Goal: Transaction & Acquisition: Subscribe to service/newsletter

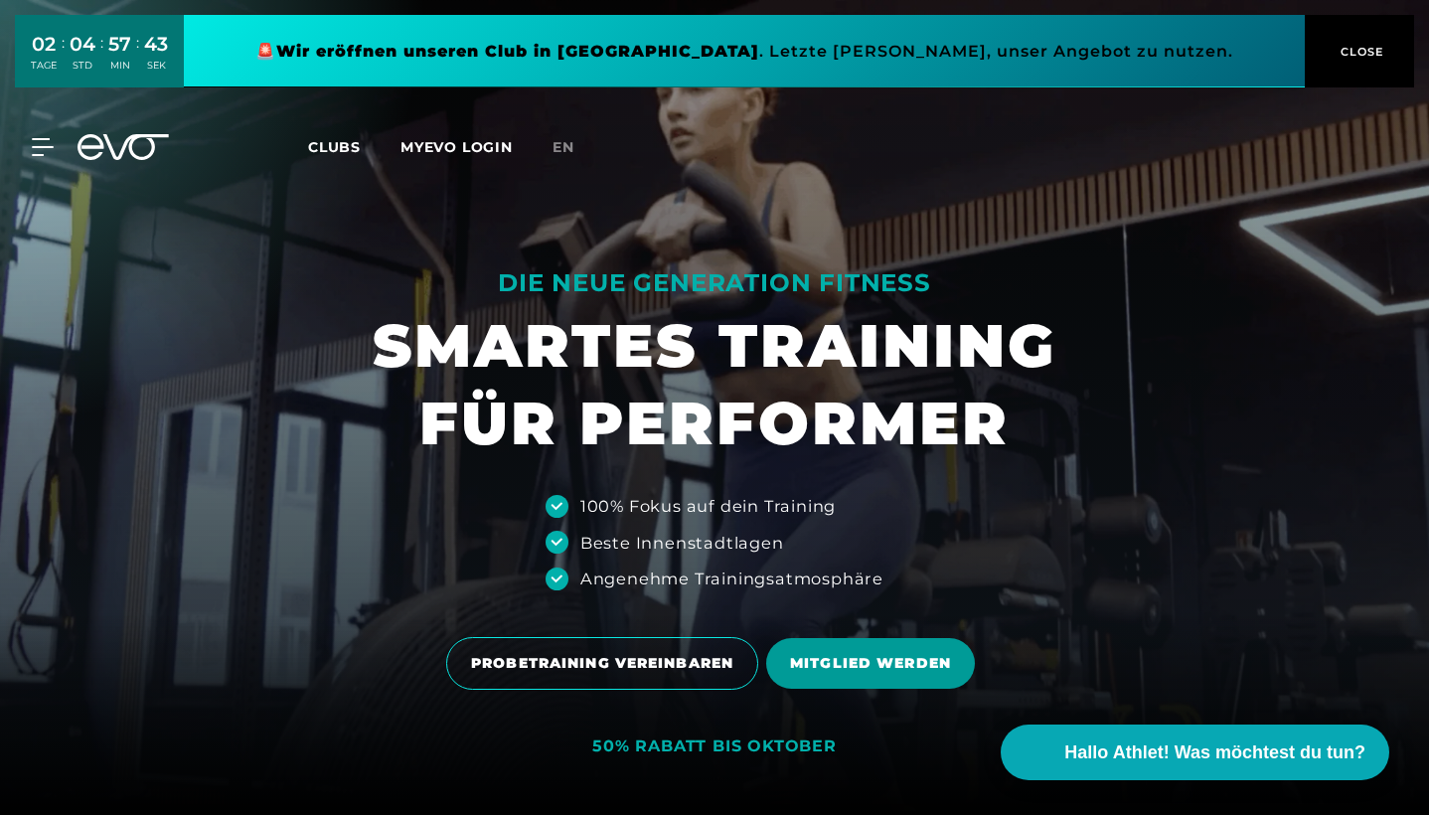
click at [876, 670] on span "MITGLIED WERDEN" at bounding box center [870, 663] width 161 height 21
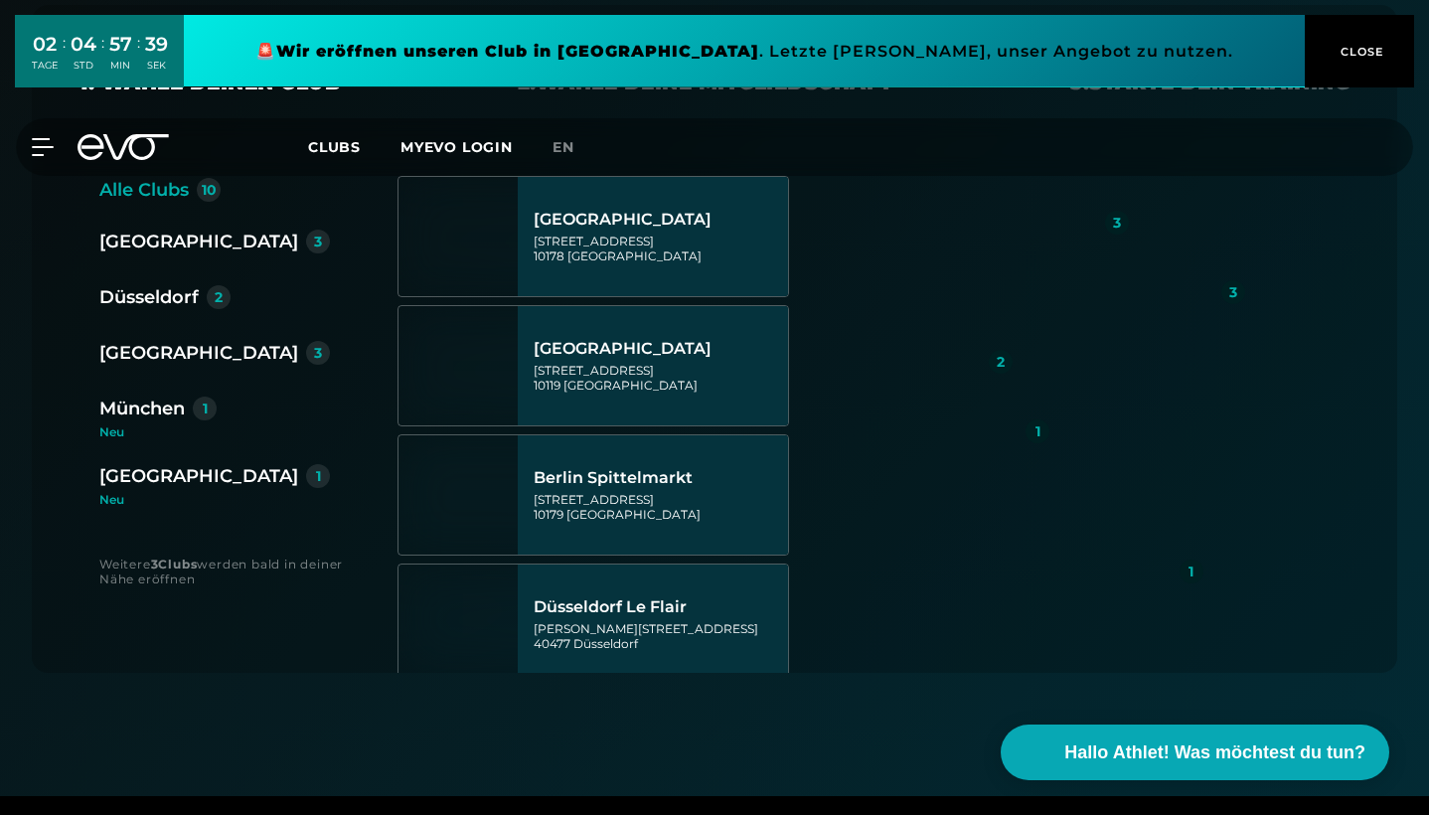
scroll to position [460, 0]
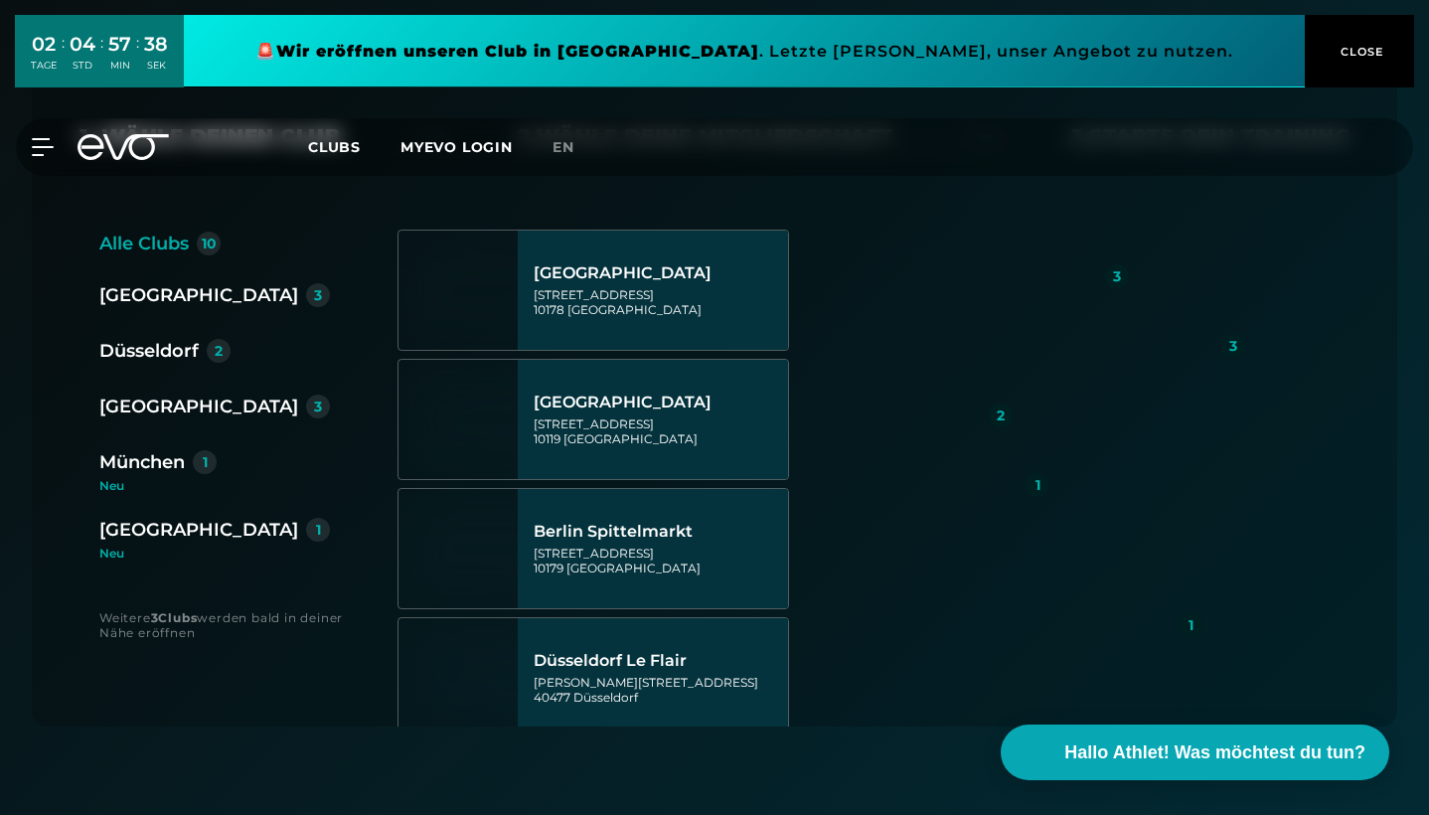
click at [177, 346] on div "Düsseldorf" at bounding box center [148, 351] width 99 height 28
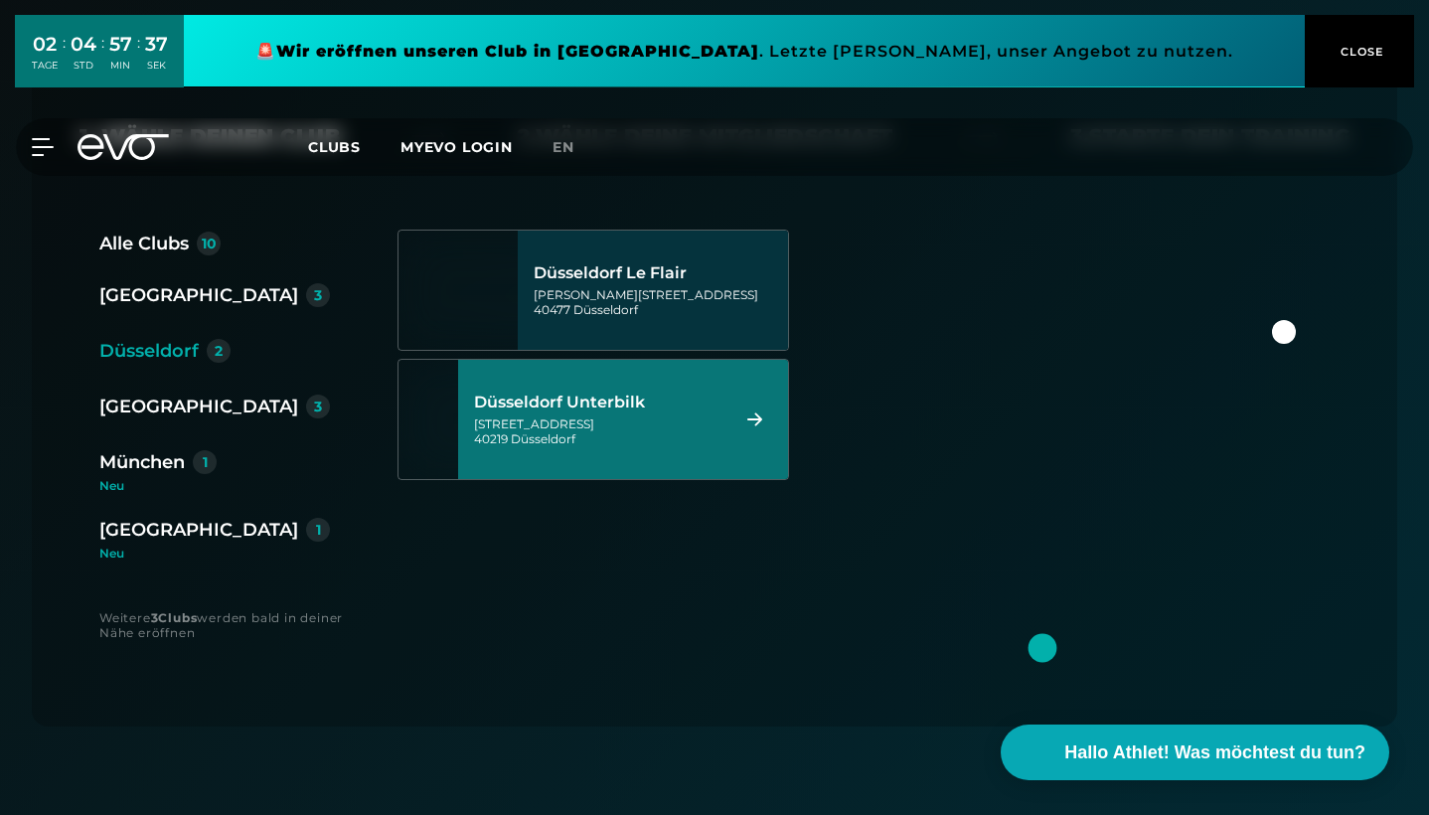
click at [637, 427] on div "[STREET_ADDRESS]" at bounding box center [598, 432] width 249 height 30
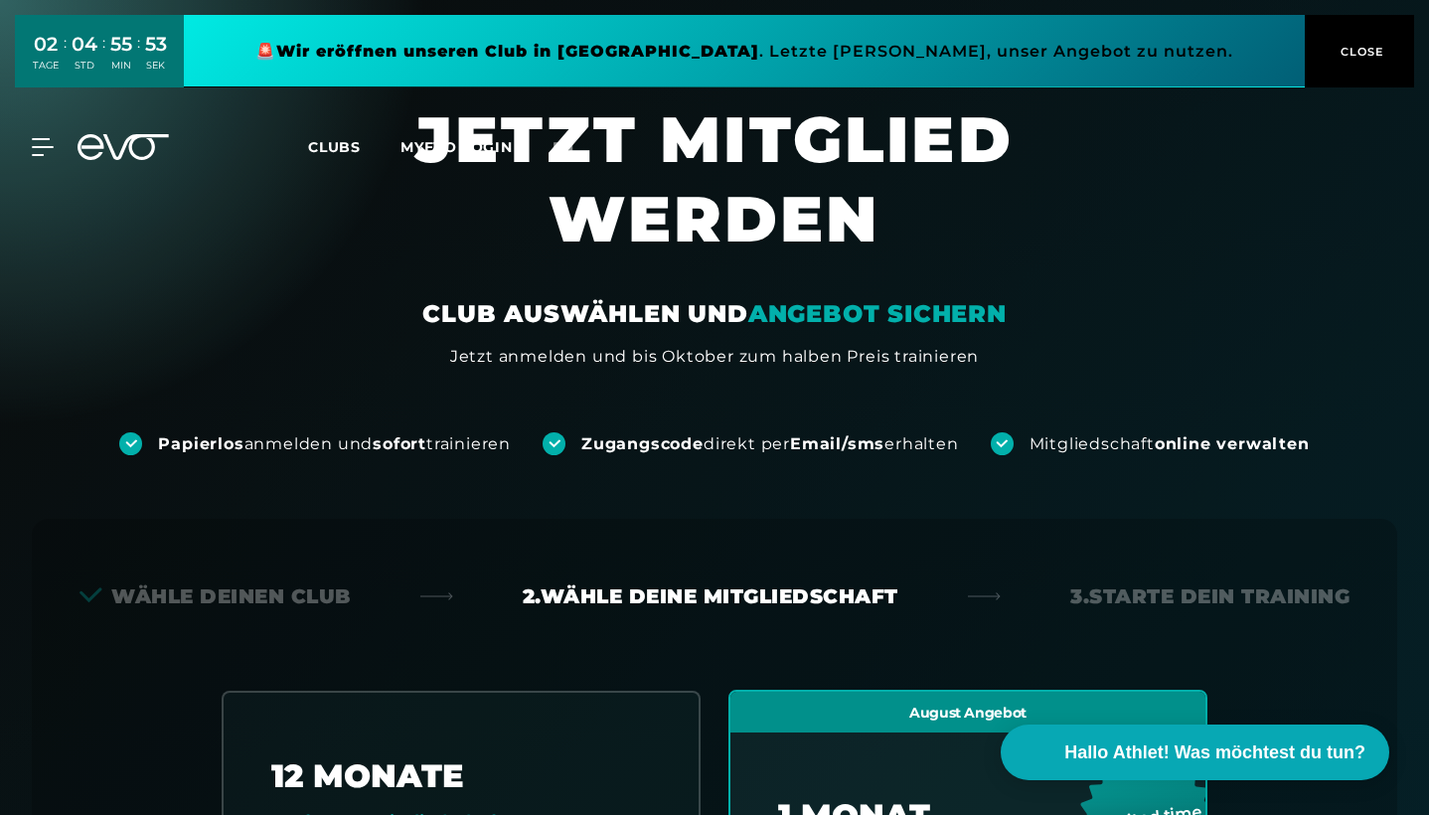
scroll to position [0, 0]
click at [107, 153] on icon at bounding box center [123, 147] width 91 height 26
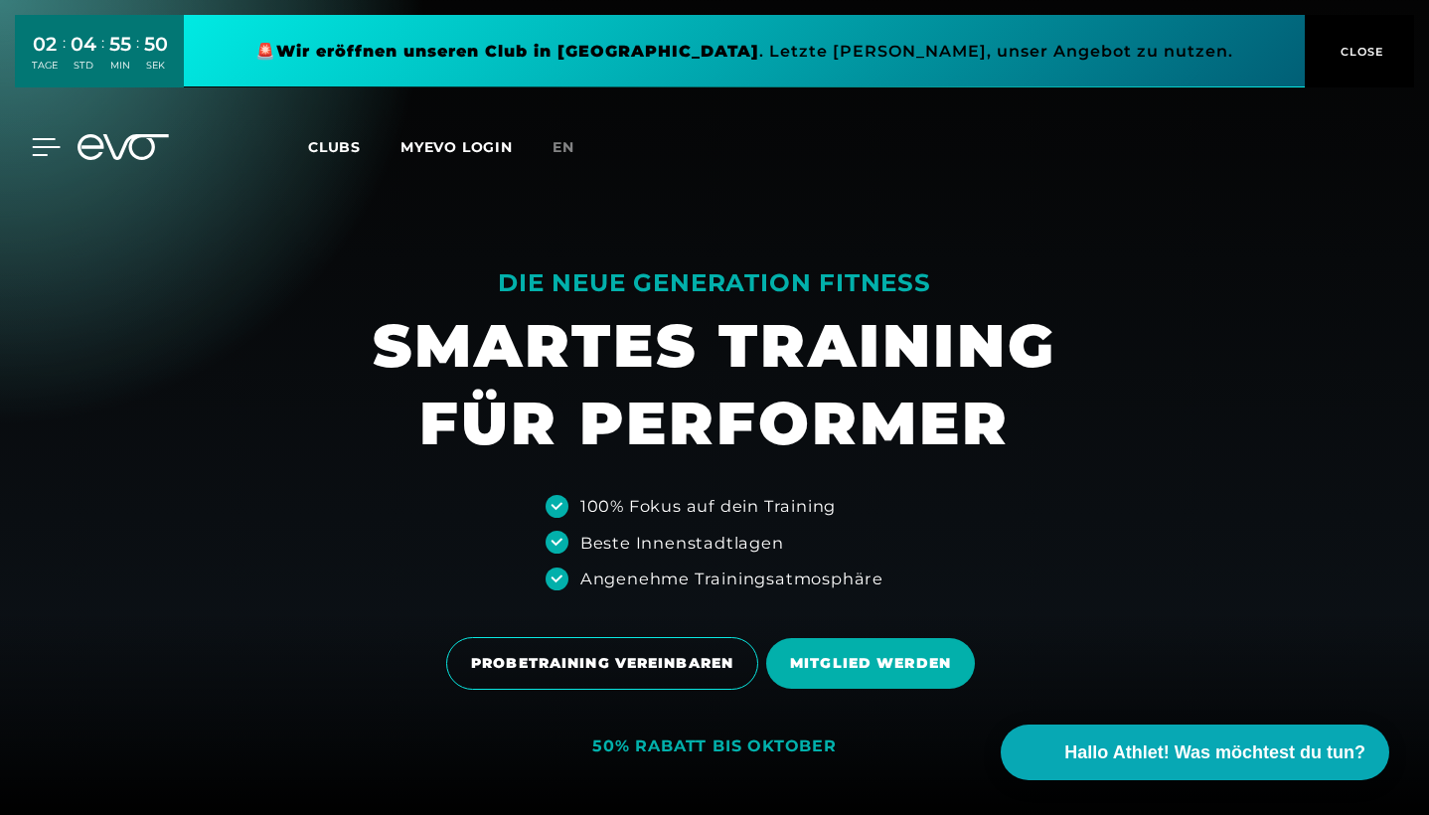
click at [35, 148] on icon at bounding box center [46, 147] width 29 height 18
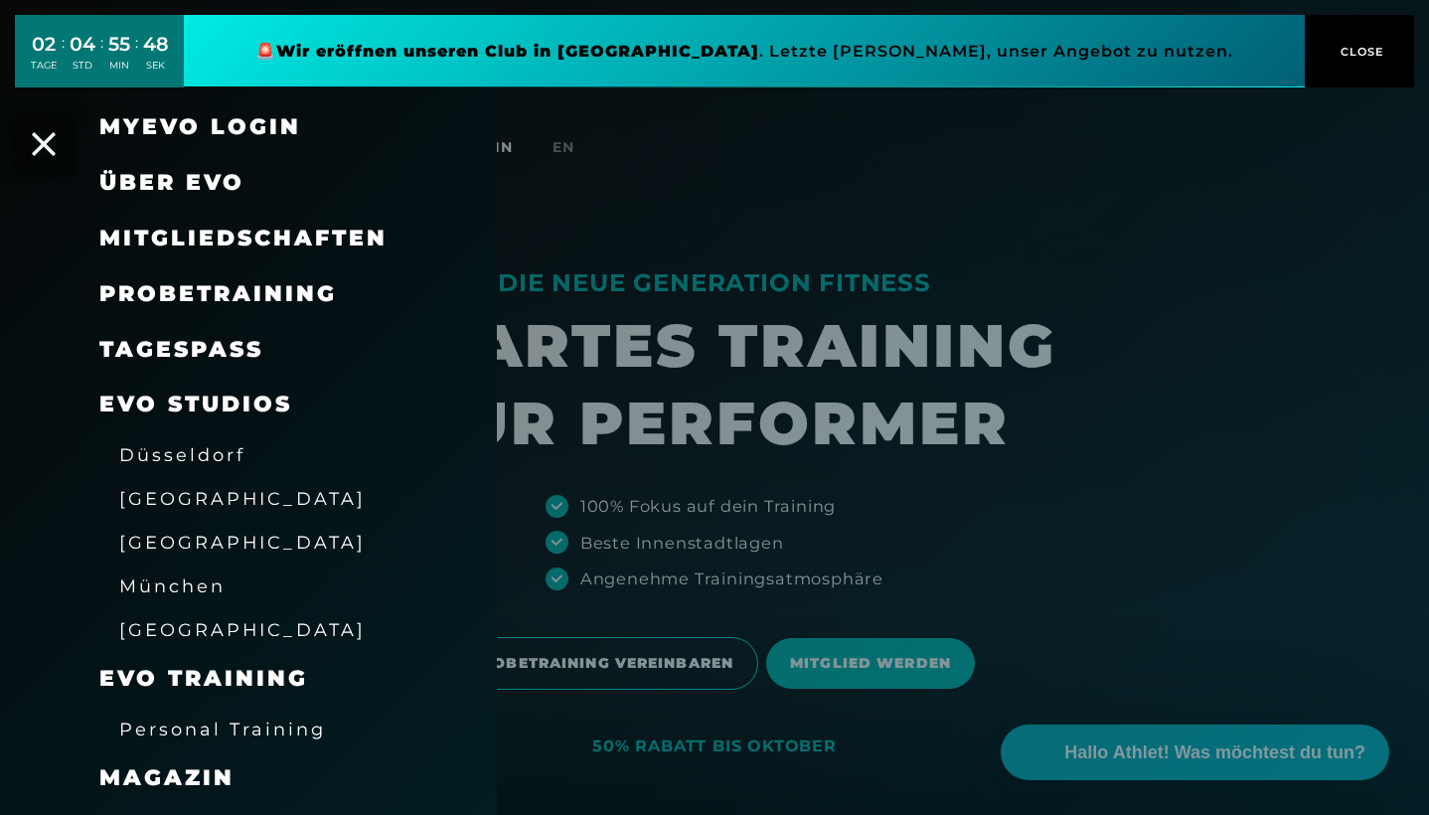
click at [177, 445] on span "Düsseldorf" at bounding box center [182, 454] width 126 height 21
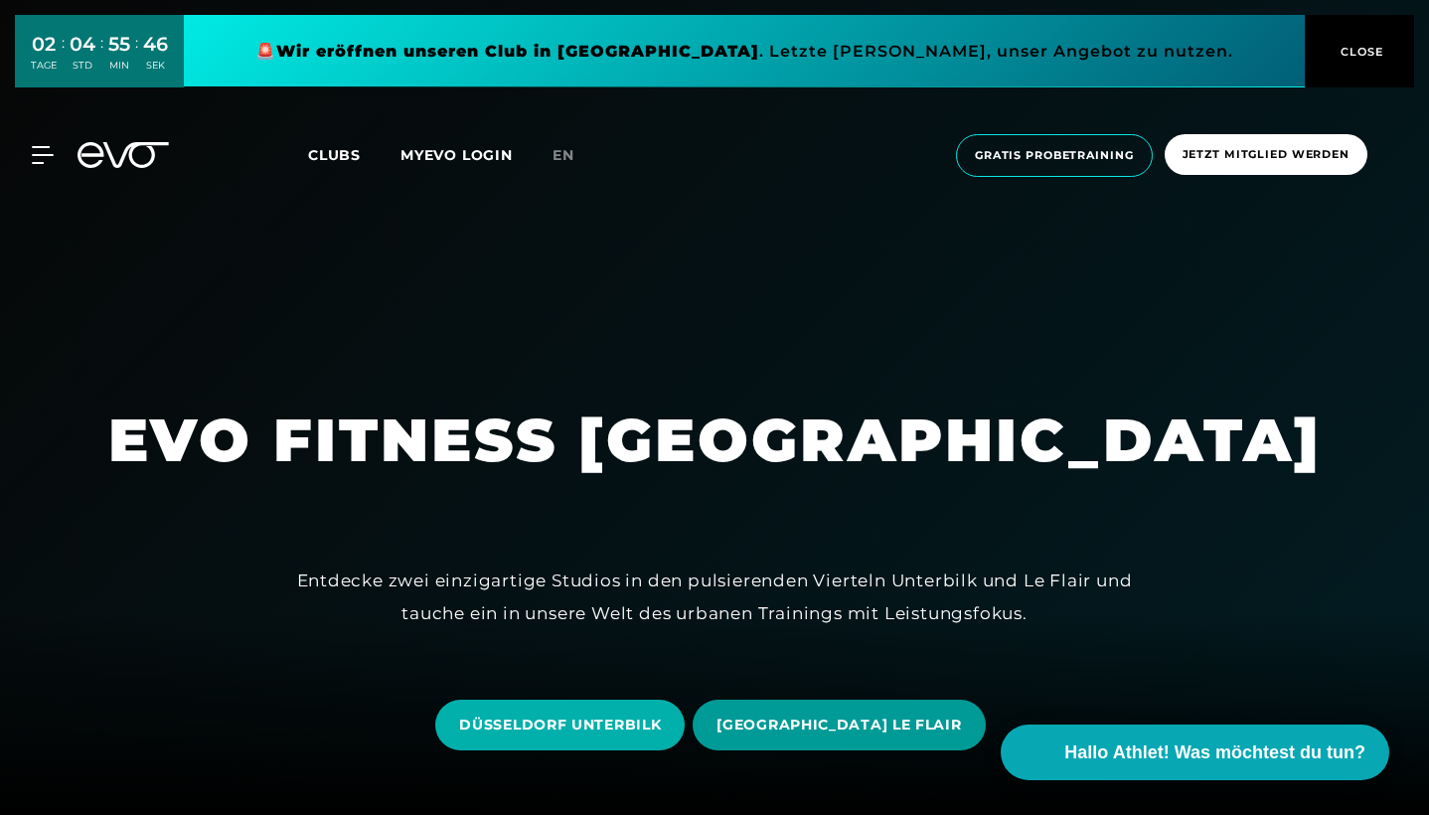
click at [806, 738] on span "[GEOGRAPHIC_DATA] LE FLAIR" at bounding box center [839, 725] width 292 height 51
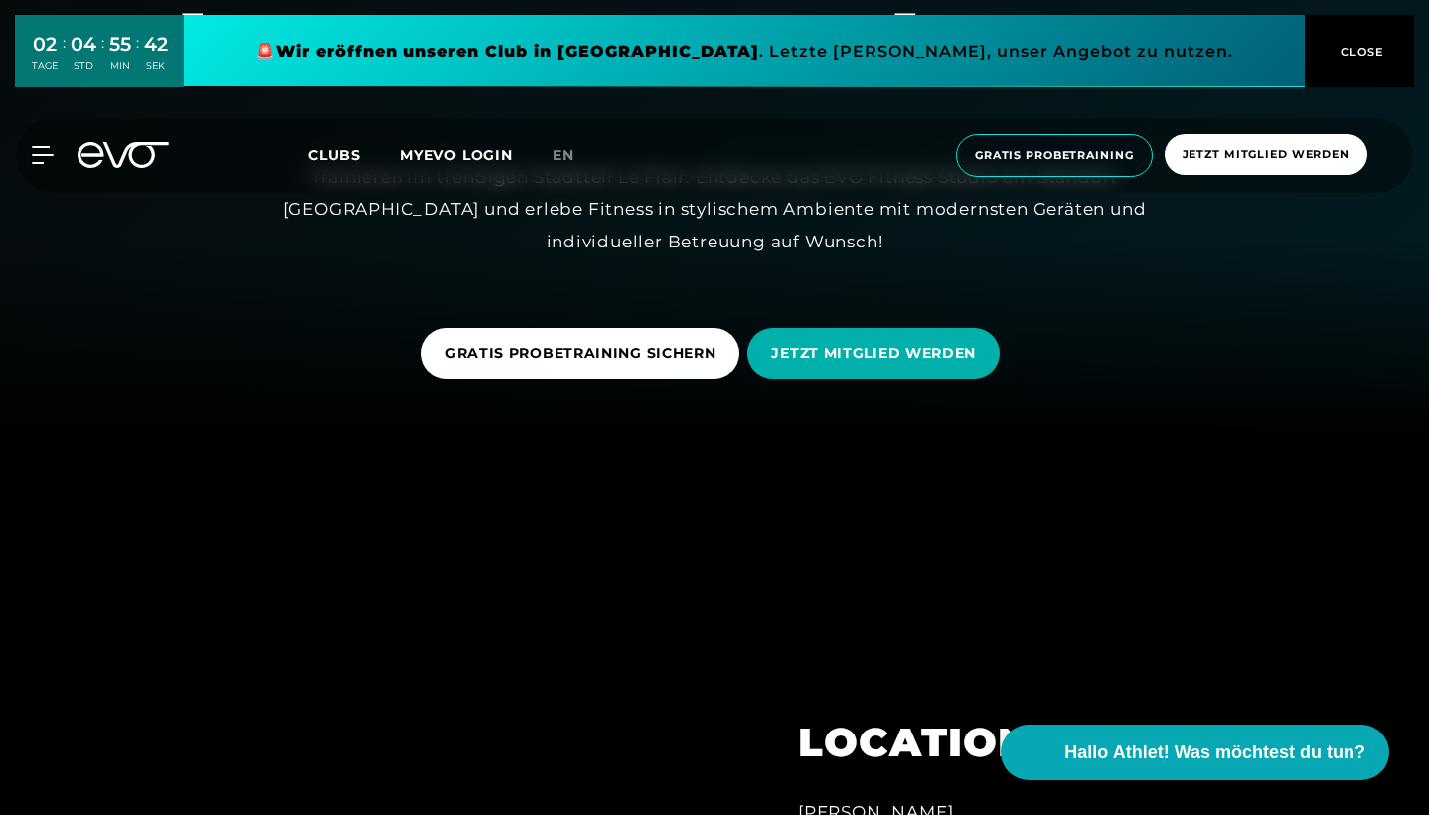
scroll to position [323, 0]
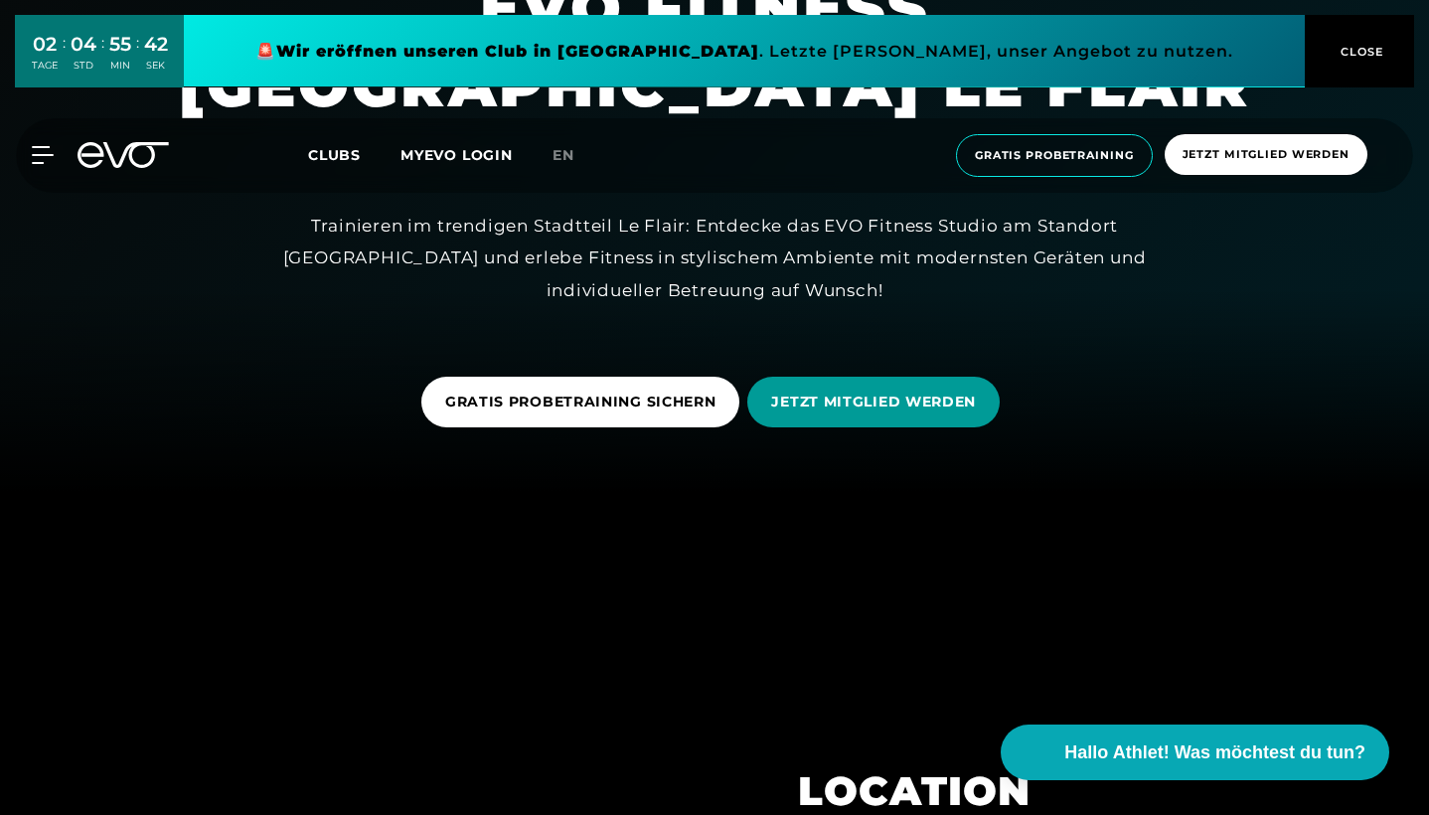
click at [823, 404] on span "JETZT MITGLIED WERDEN" at bounding box center [873, 402] width 205 height 21
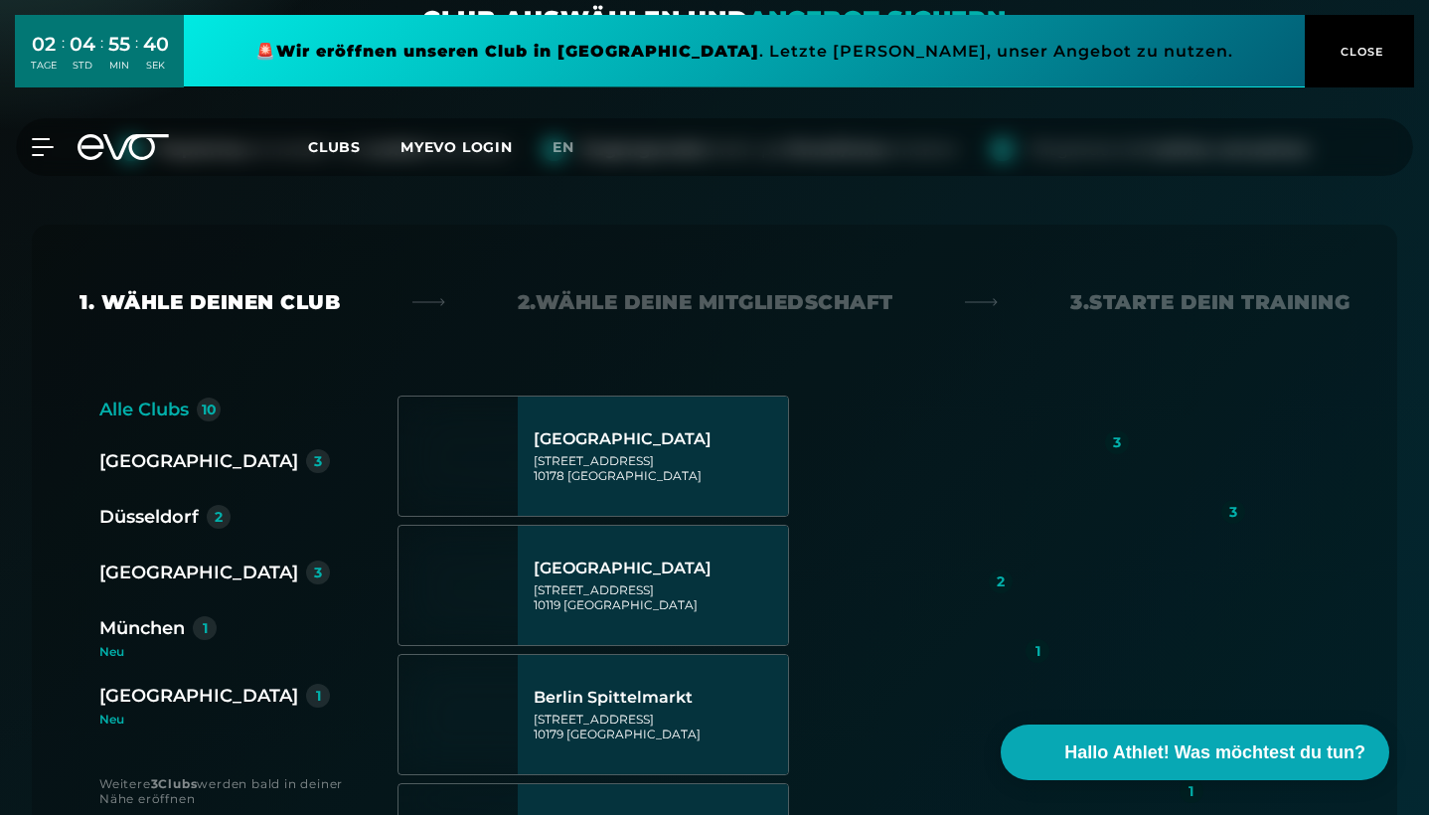
scroll to position [307, 0]
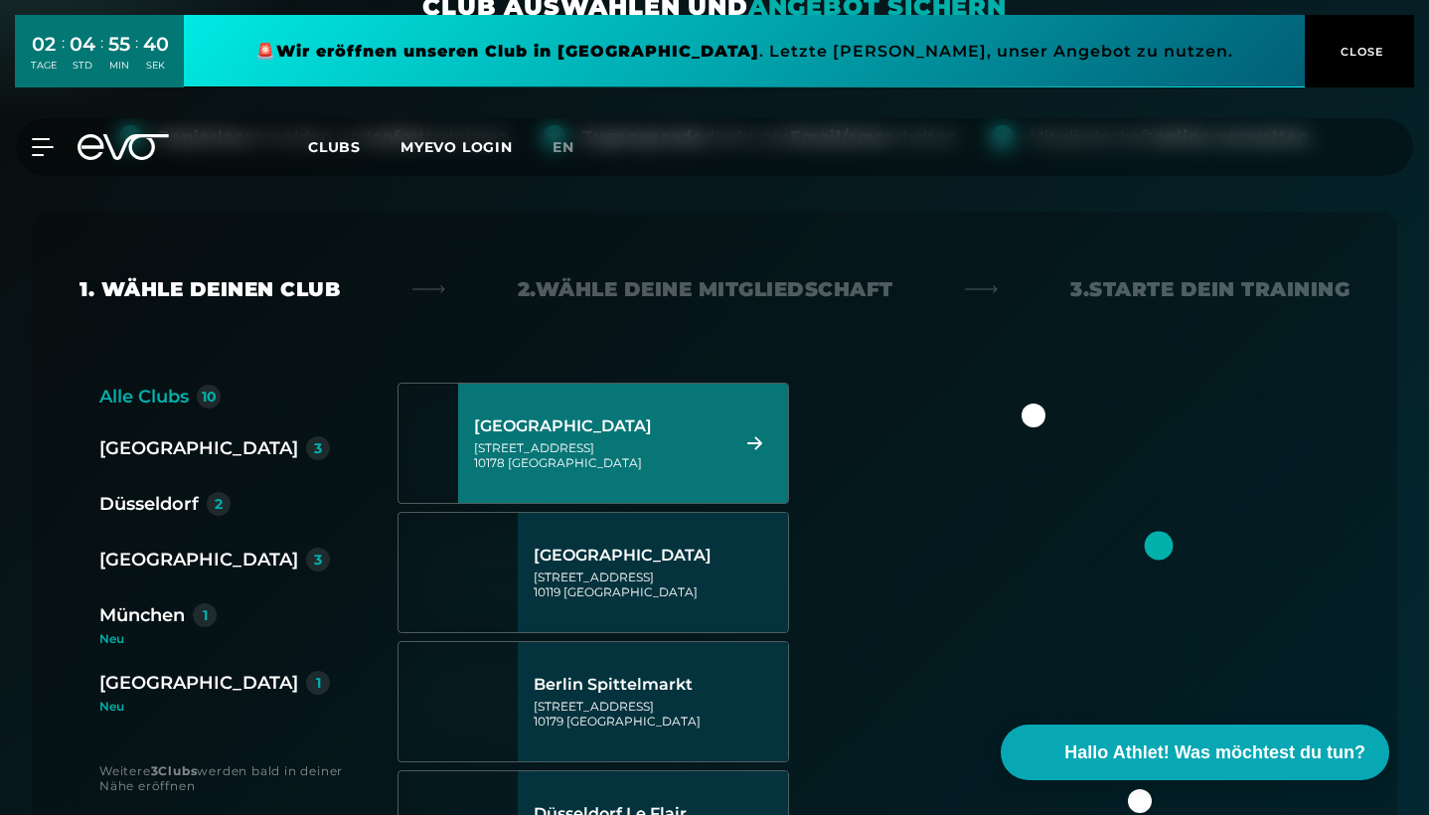
click at [148, 511] on div "Düsseldorf" at bounding box center [148, 504] width 99 height 28
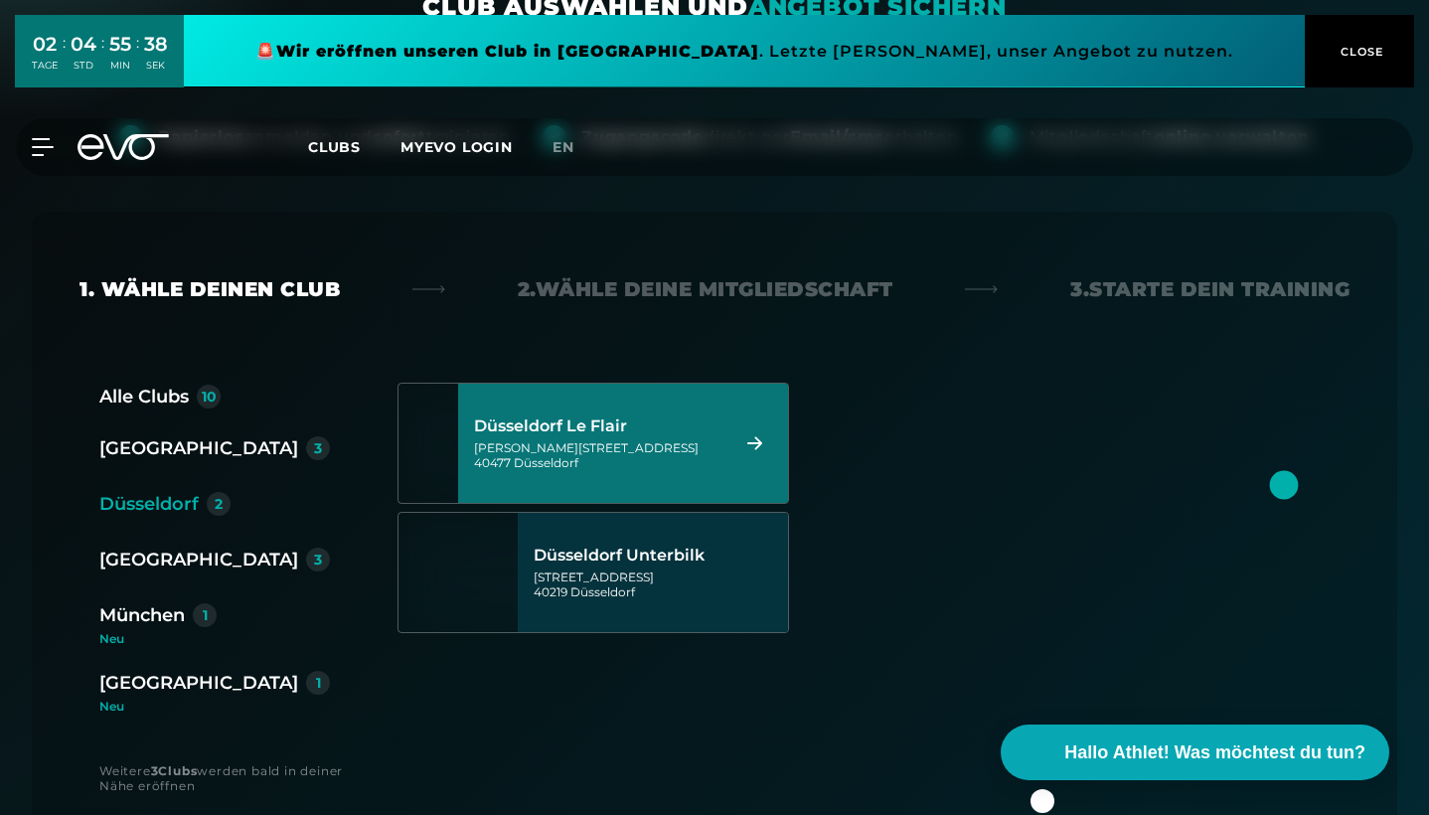
click at [639, 430] on div "Düsseldorf Le Flair" at bounding box center [598, 427] width 249 height 20
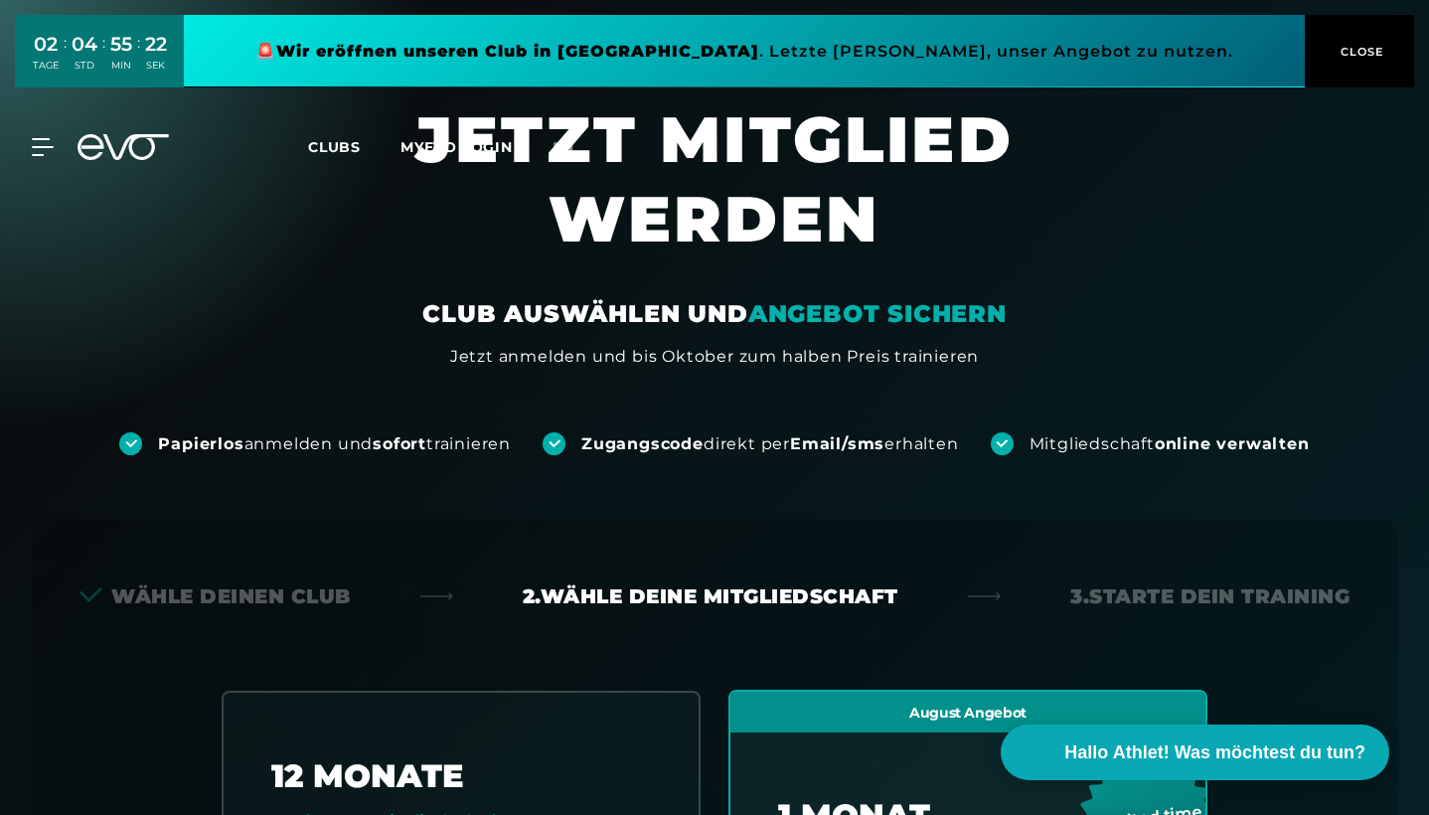
scroll to position [0, 0]
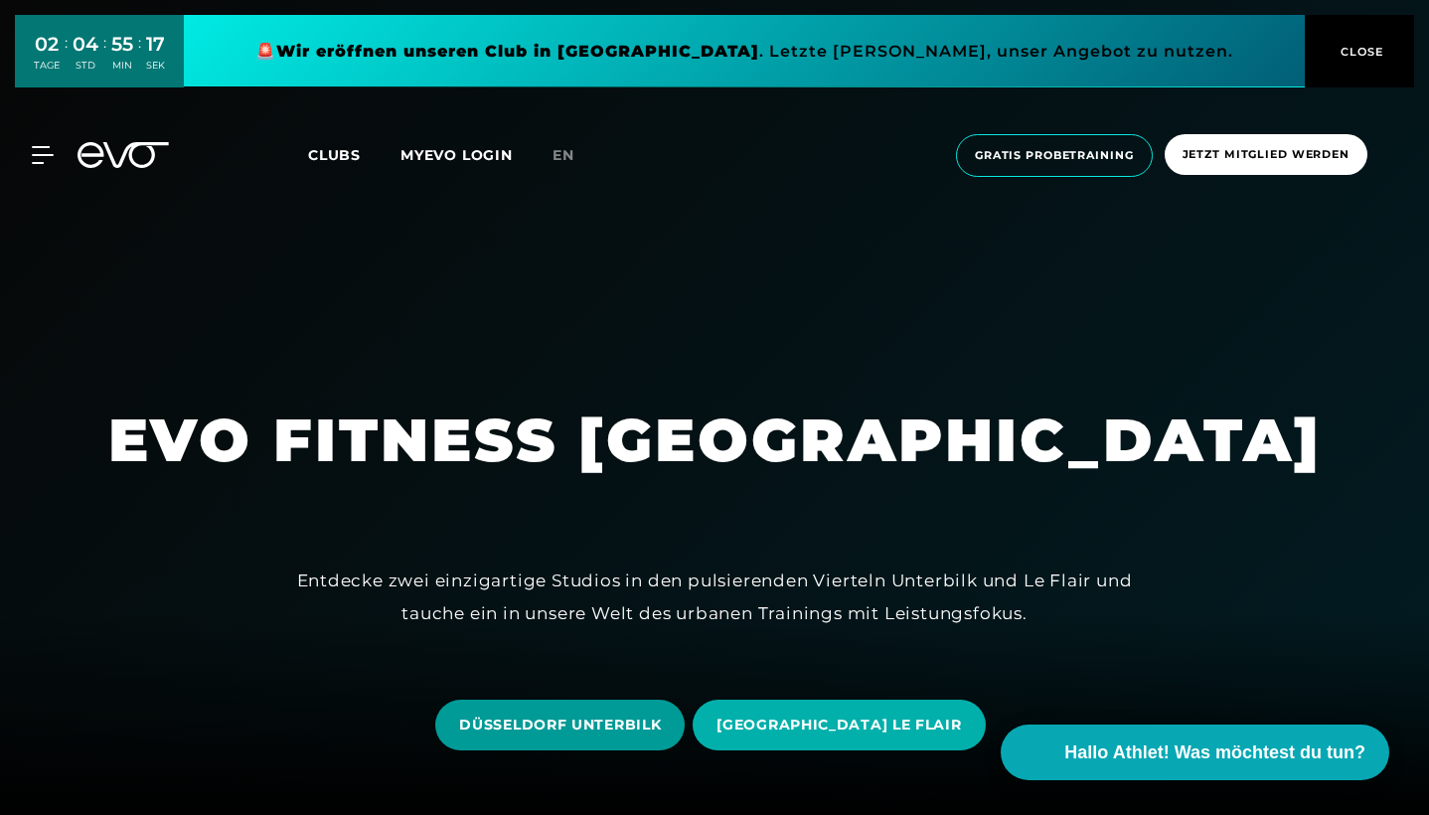
click at [659, 733] on span "DÜSSELDORF UNTERBILK" at bounding box center [560, 725] width 202 height 21
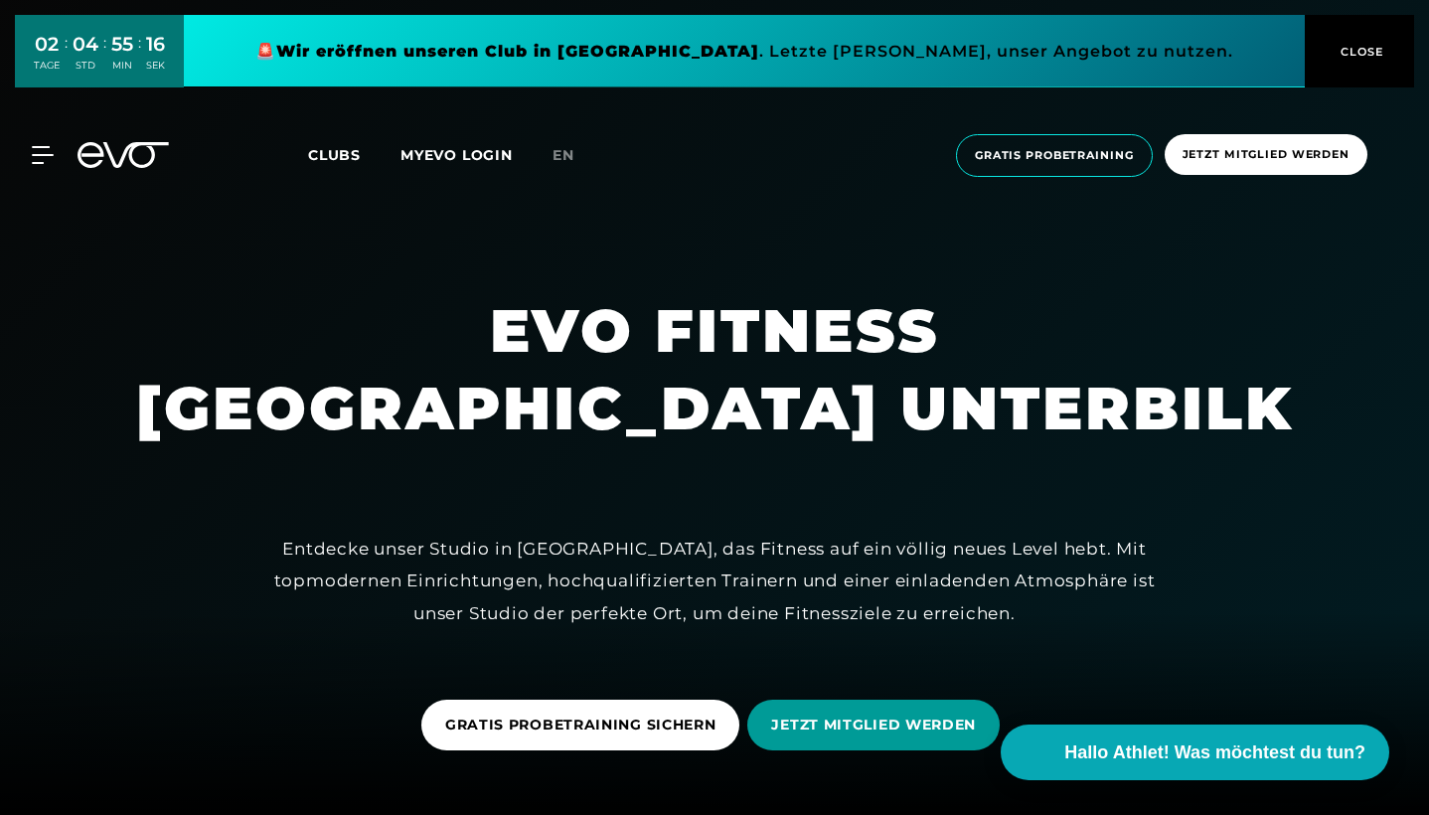
click at [834, 732] on span "JETZT MITGLIED WERDEN" at bounding box center [873, 725] width 205 height 21
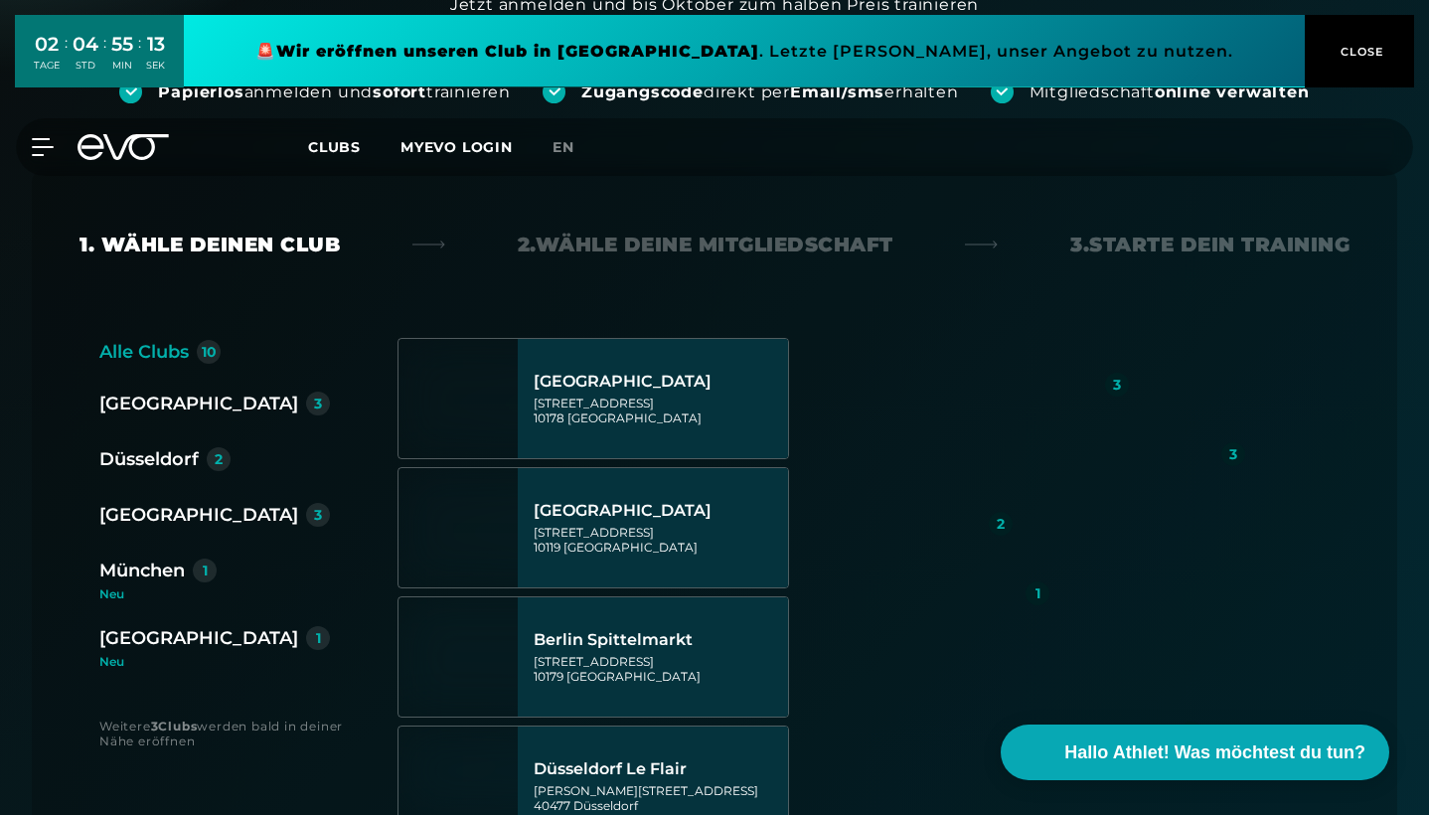
scroll to position [392, 0]
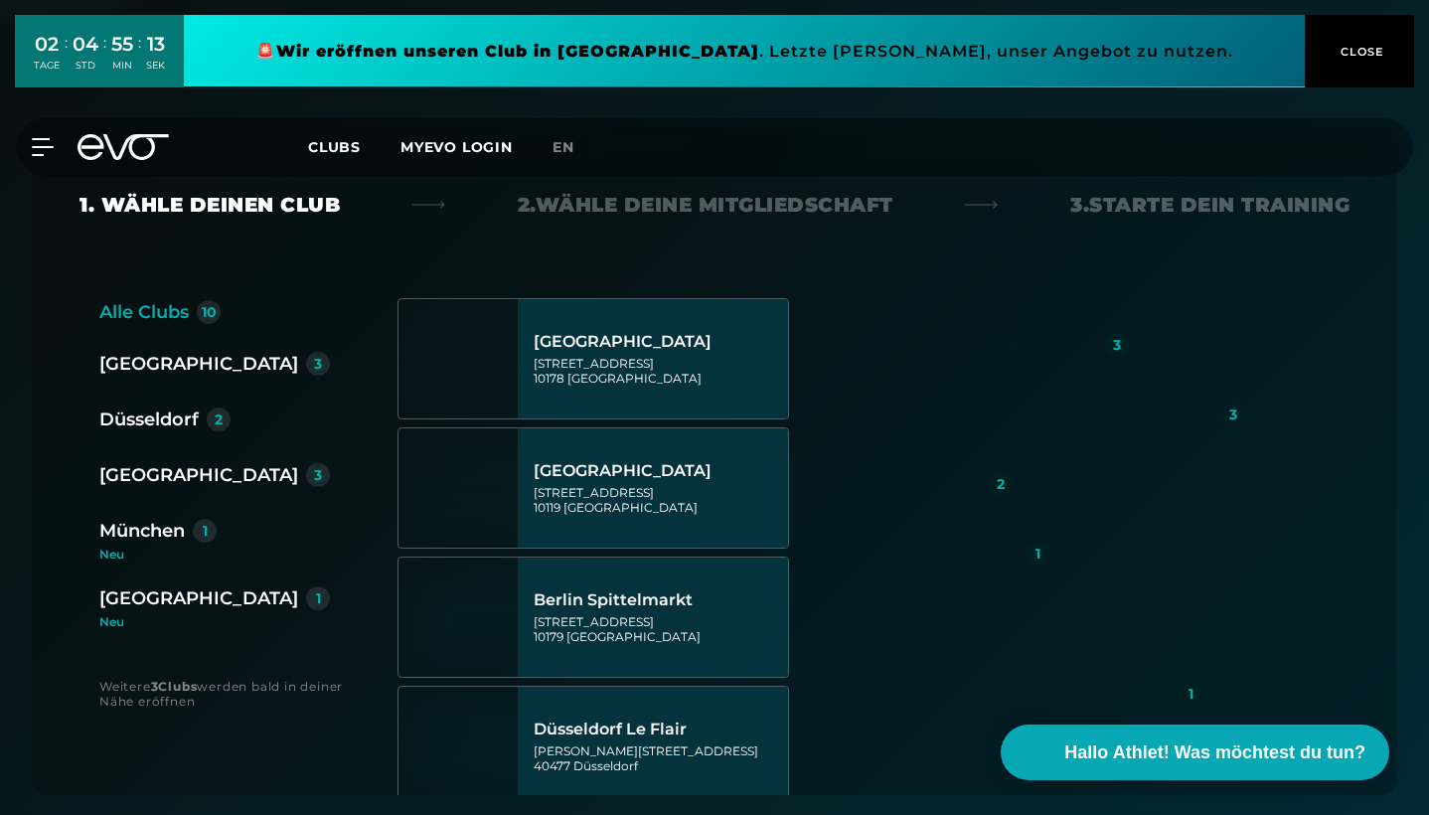
click at [180, 424] on div "Düsseldorf" at bounding box center [148, 420] width 99 height 28
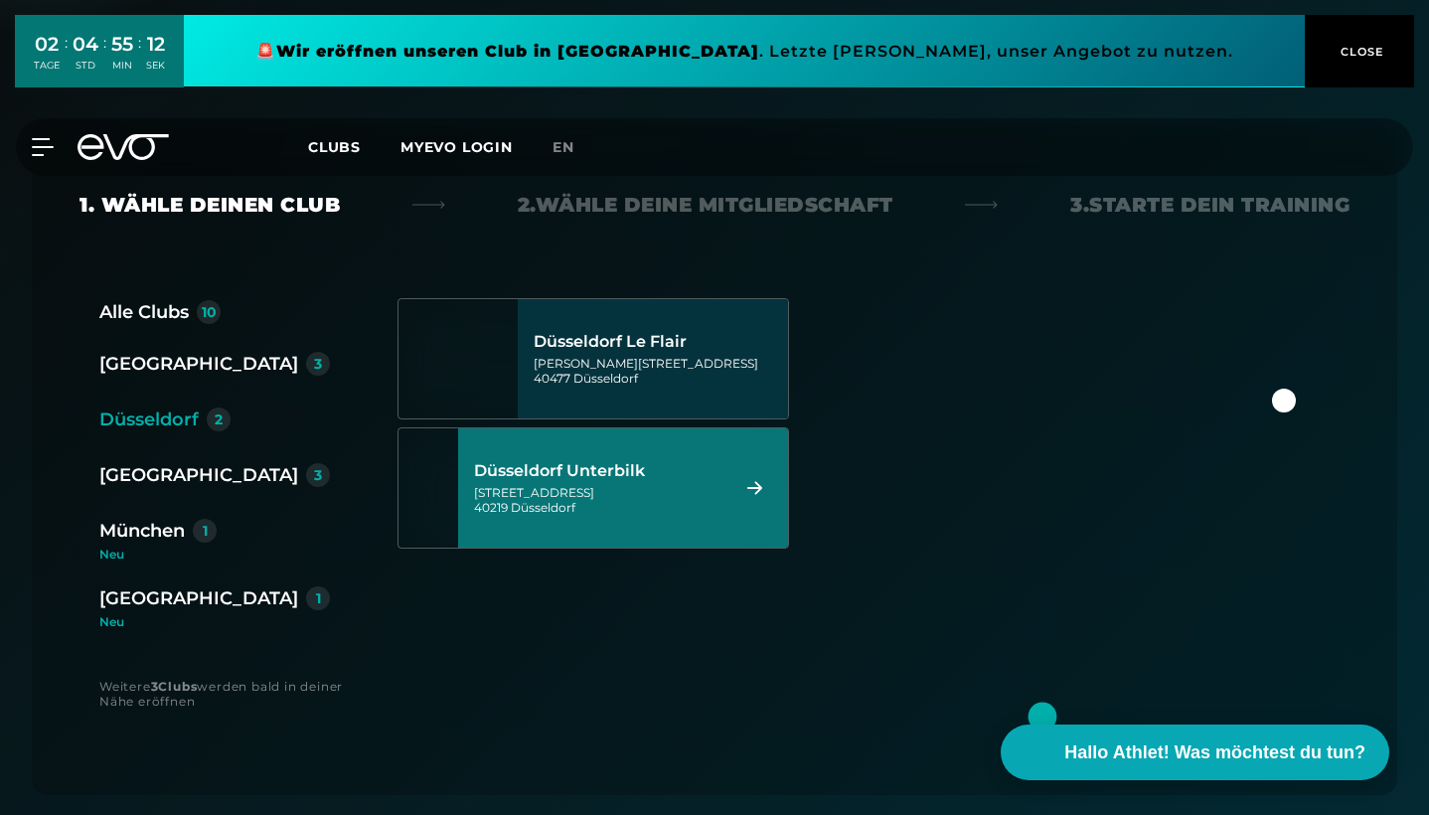
click at [606, 512] on div "[STREET_ADDRESS]" at bounding box center [598, 500] width 249 height 30
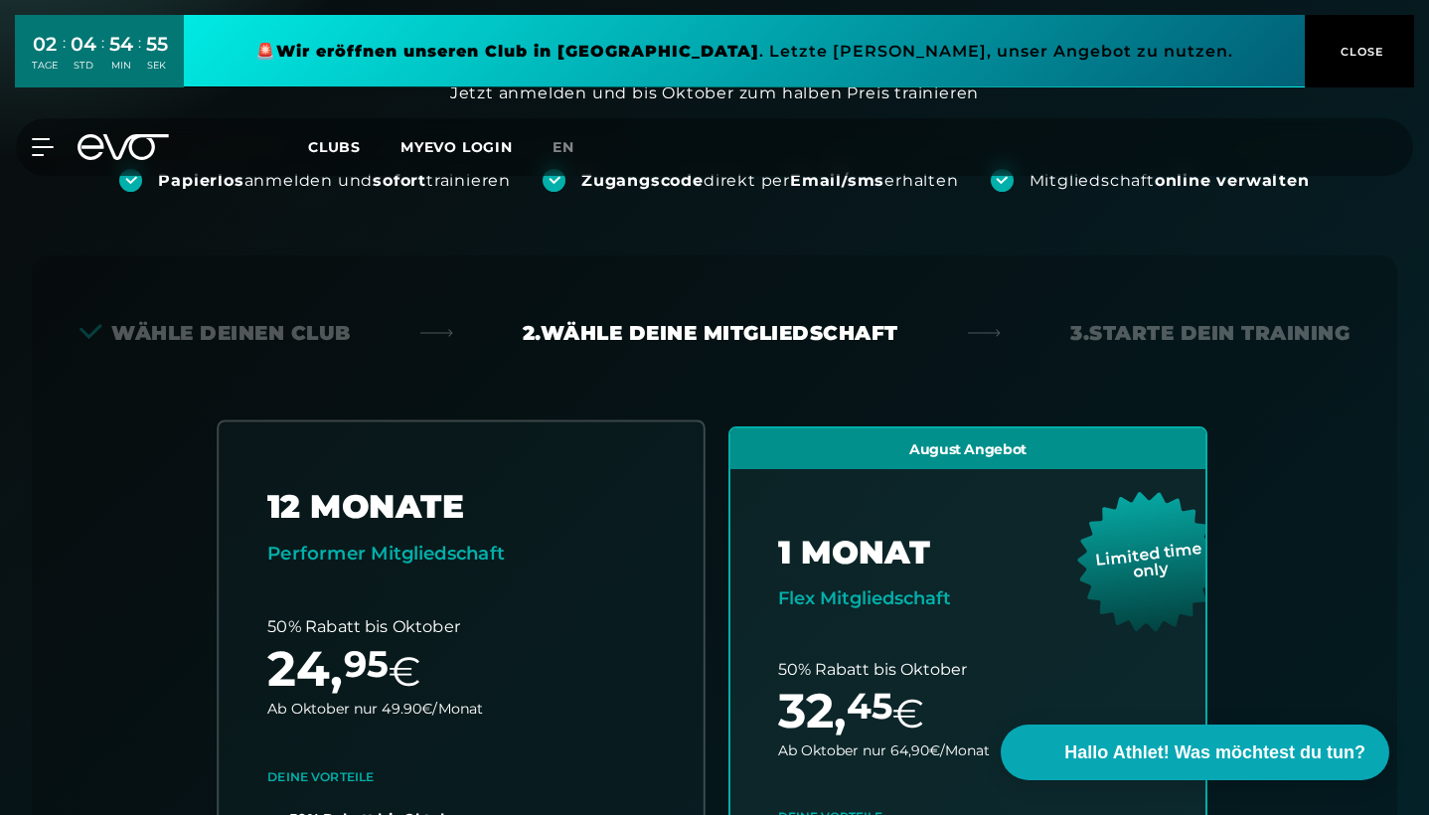
scroll to position [184, 0]
